Goal: Check status: Check status

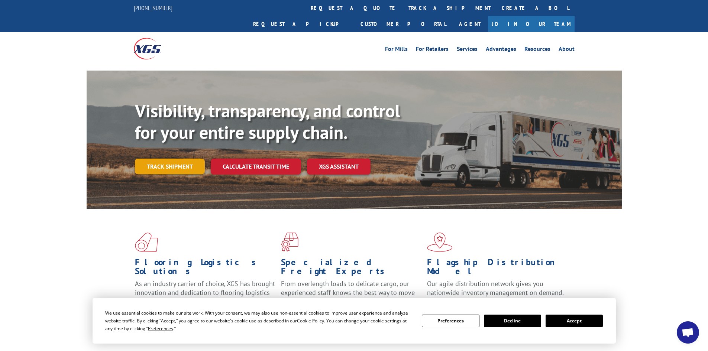
click at [161, 159] on link "Track shipment" at bounding box center [170, 167] width 70 height 16
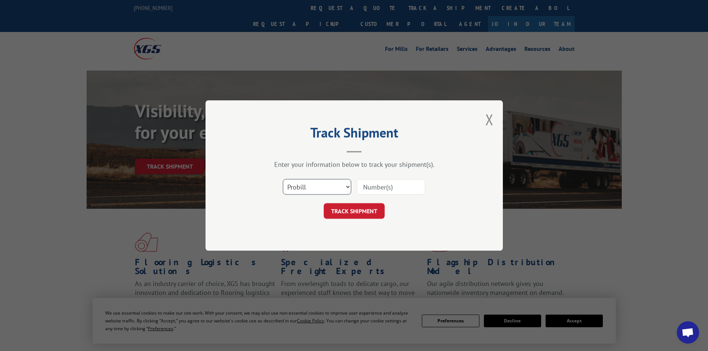
click at [339, 181] on select "Select category... Probill BOL PO" at bounding box center [317, 187] width 68 height 16
select select "bol"
click at [283, 179] on select "Select category... Probill BOL PO" at bounding box center [317, 187] width 68 height 16
click at [379, 186] on input at bounding box center [391, 187] width 68 height 16
paste input "5522282"
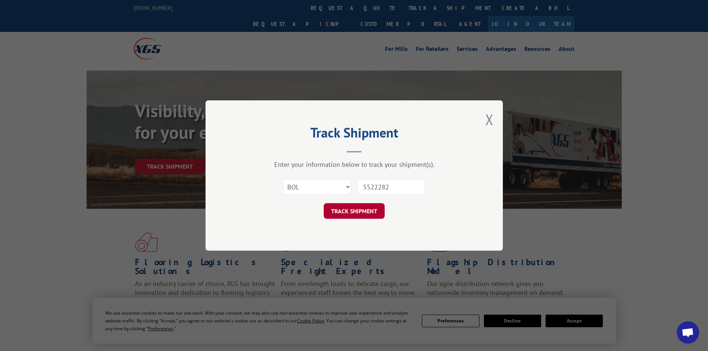
type input "5522282"
click at [364, 212] on button "TRACK SHIPMENT" at bounding box center [354, 211] width 61 height 16
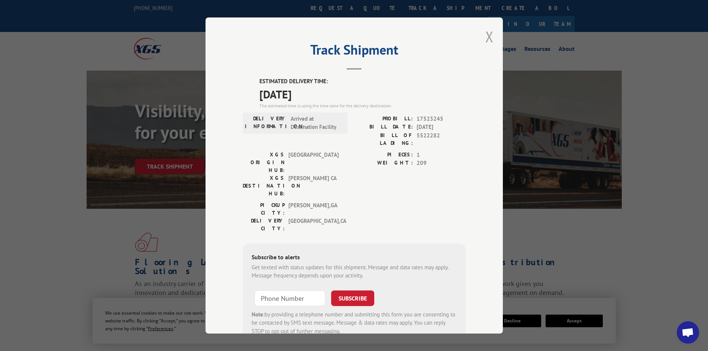
click at [486, 41] on button "Close modal" at bounding box center [490, 37] width 8 height 20
